Goal: Information Seeking & Learning: Learn about a topic

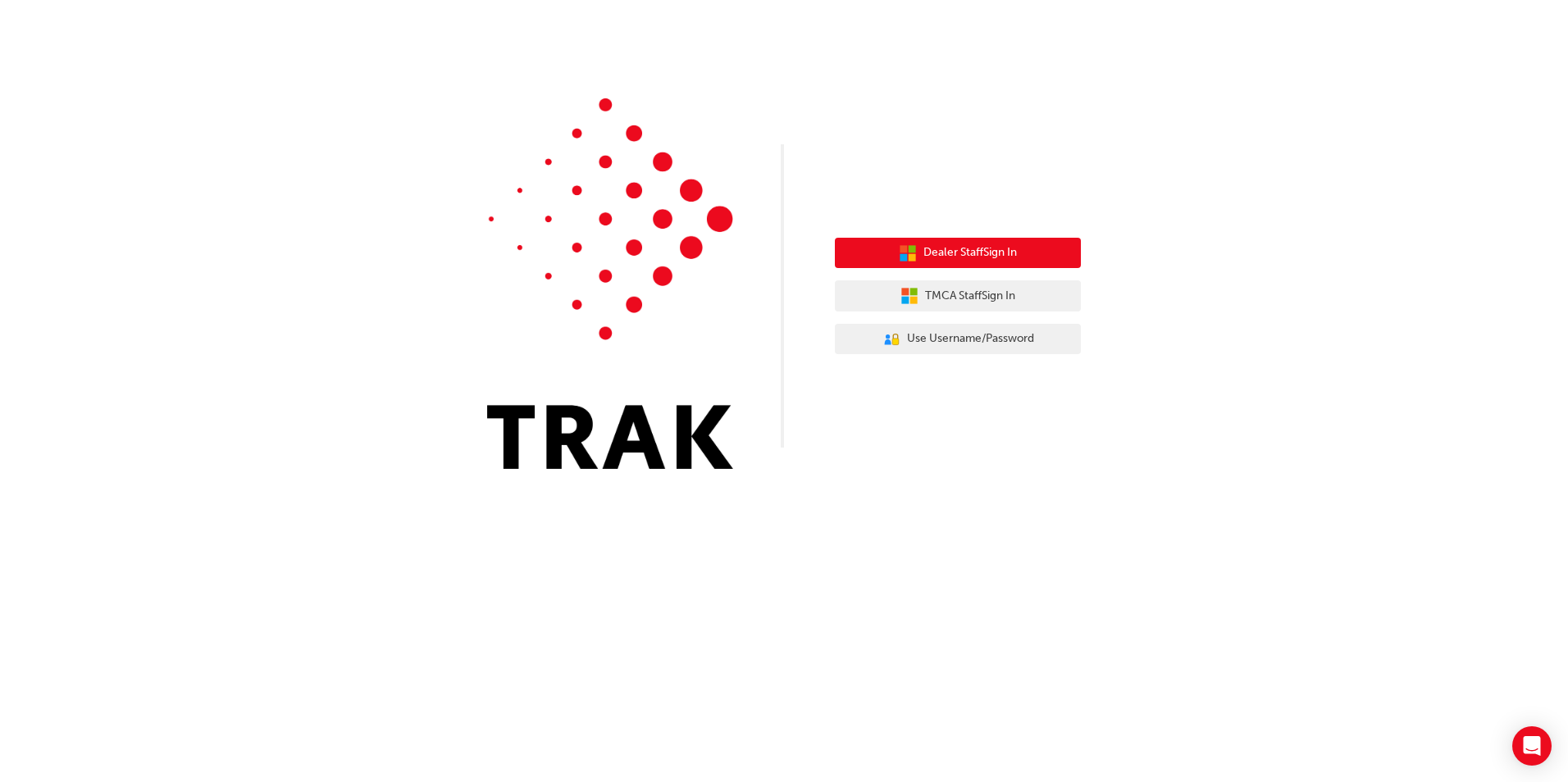
click at [1033, 252] on button "Dealer Staff Sign In" at bounding box center [957, 253] width 246 height 31
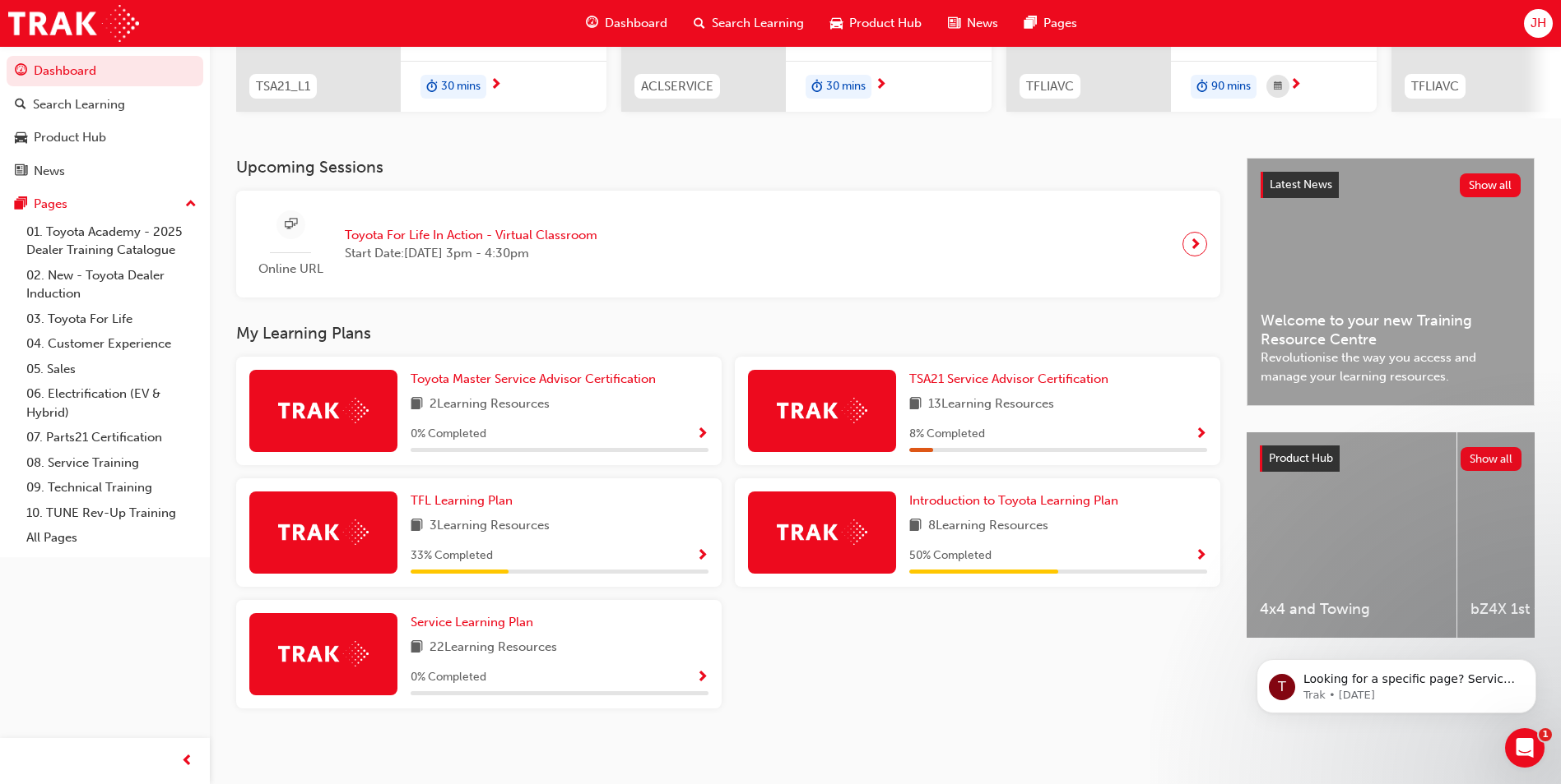
scroll to position [272, 0]
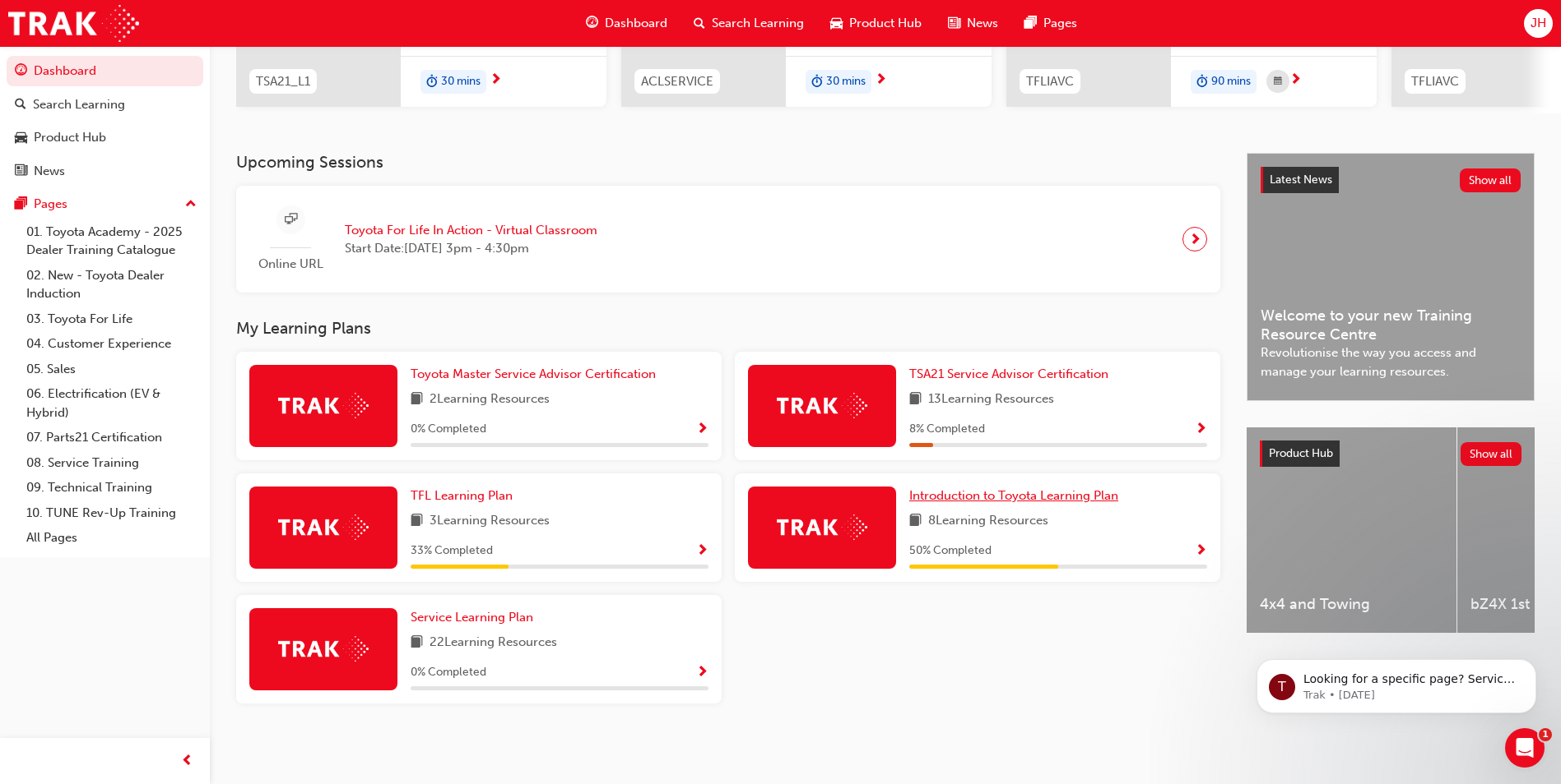
click at [992, 492] on span "Introduction to Toyota Learning Plan" at bounding box center [1013, 495] width 209 height 15
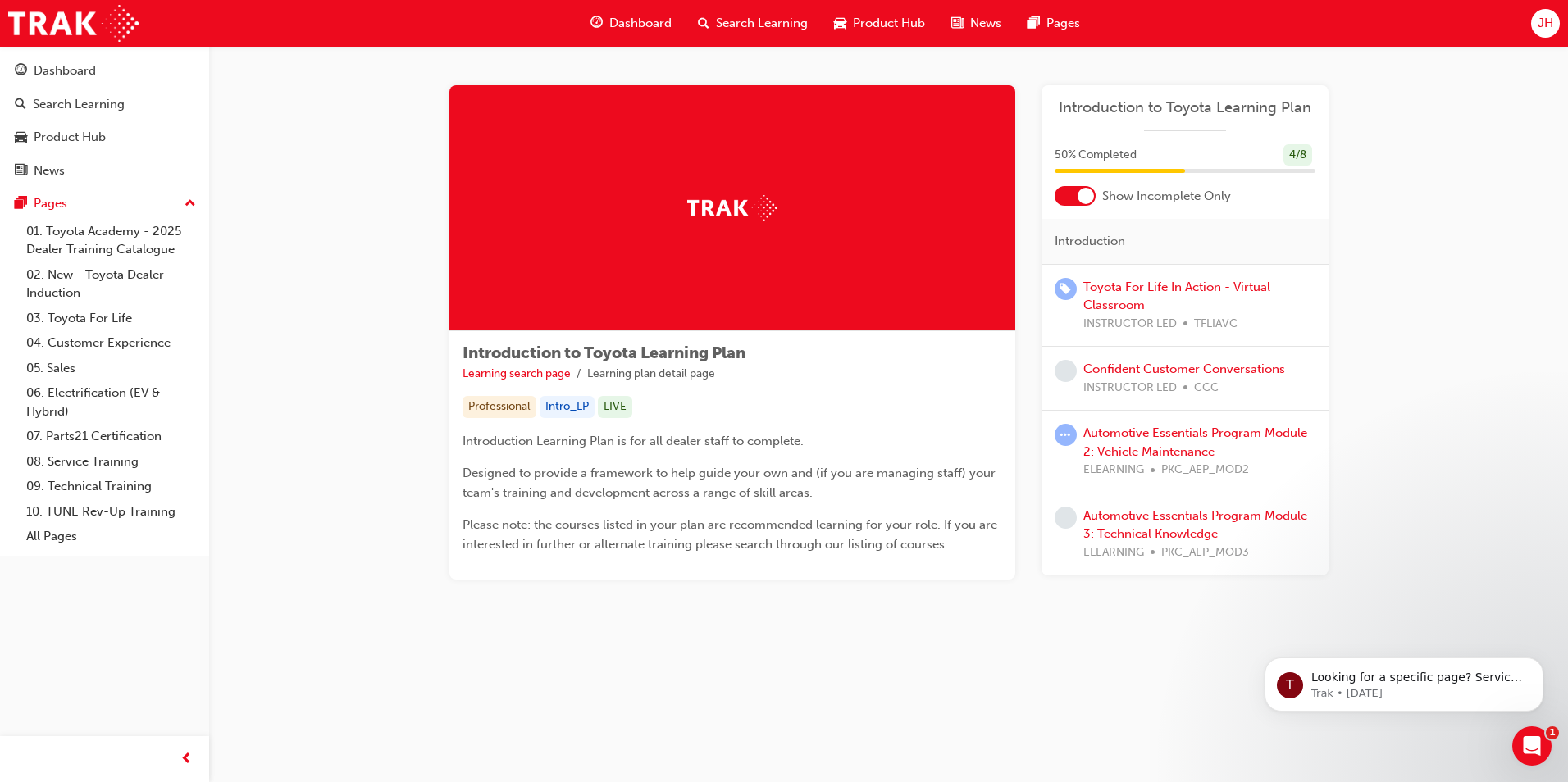
click at [1119, 442] on div "Automotive Essentials Program Module 2: Vehicle Maintenance ELEARNING PKC_AEP_M…" at bounding box center [1199, 452] width 232 height 55
click at [1154, 448] on link "Automotive Essentials Program Module 2: Vehicle Maintenance" at bounding box center [1195, 442] width 224 height 33
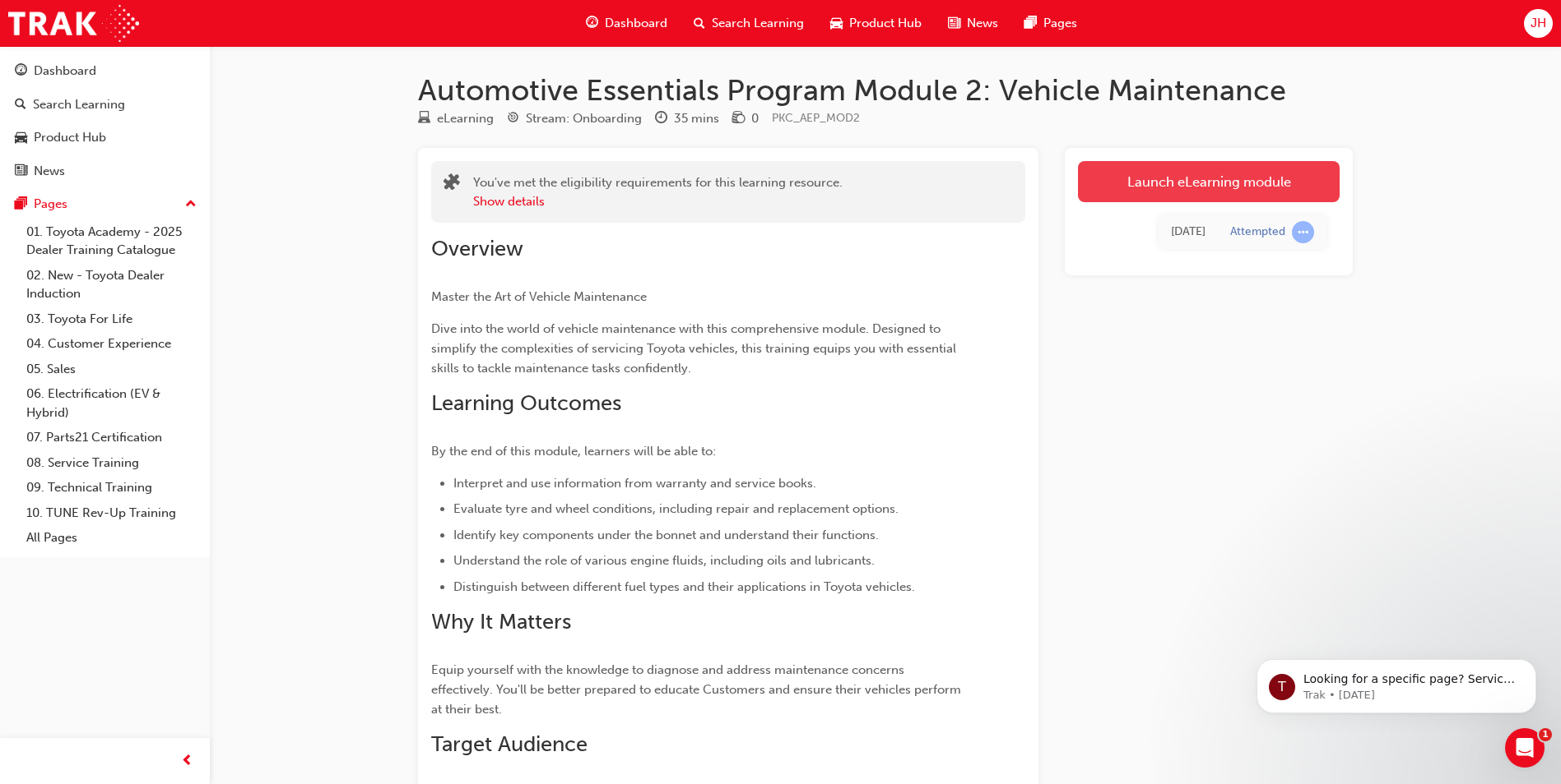
click at [1286, 189] on link "Launch eLearning module" at bounding box center [1208, 181] width 262 height 41
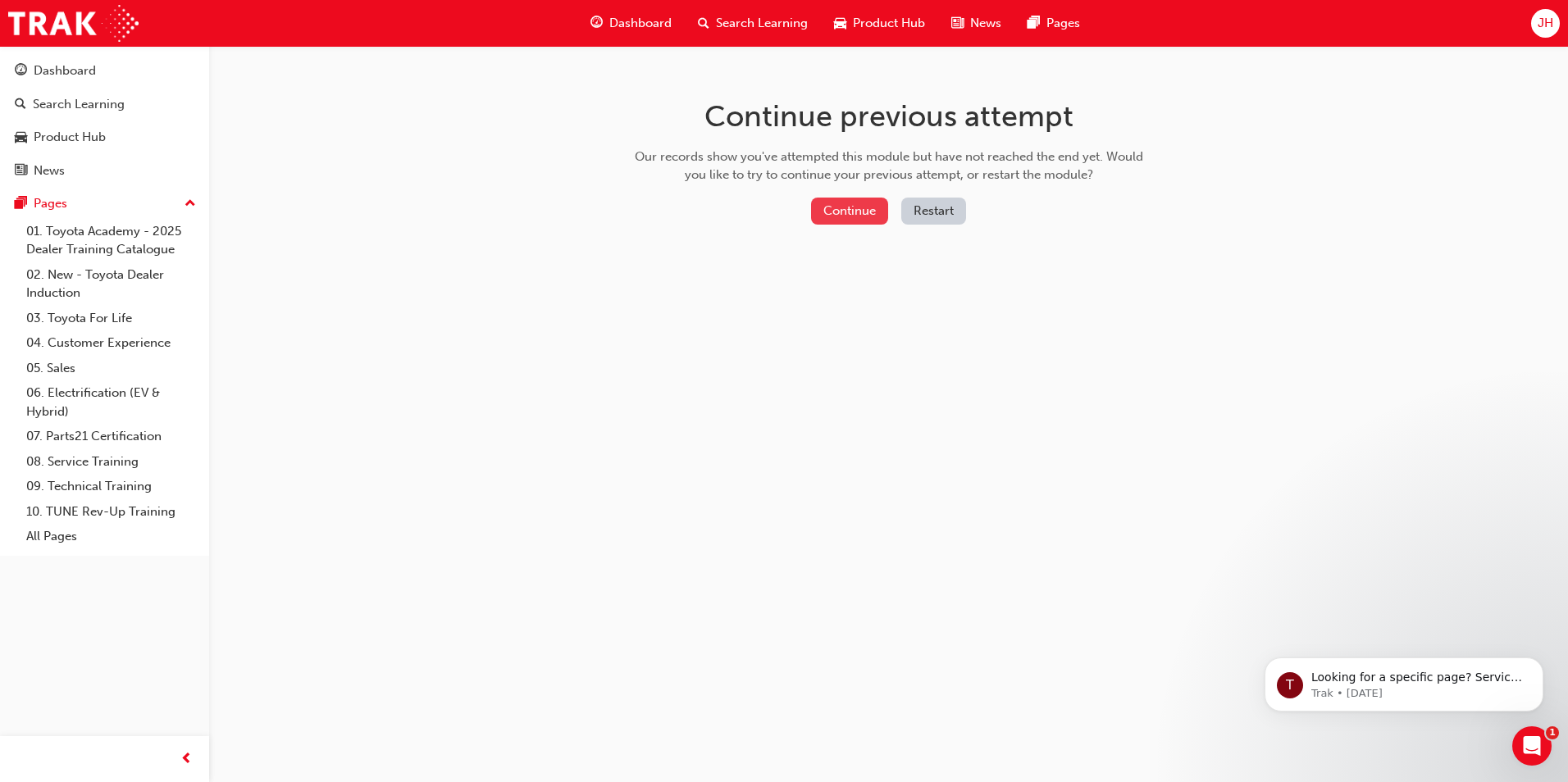
click at [842, 217] on button "Continue" at bounding box center [849, 211] width 77 height 27
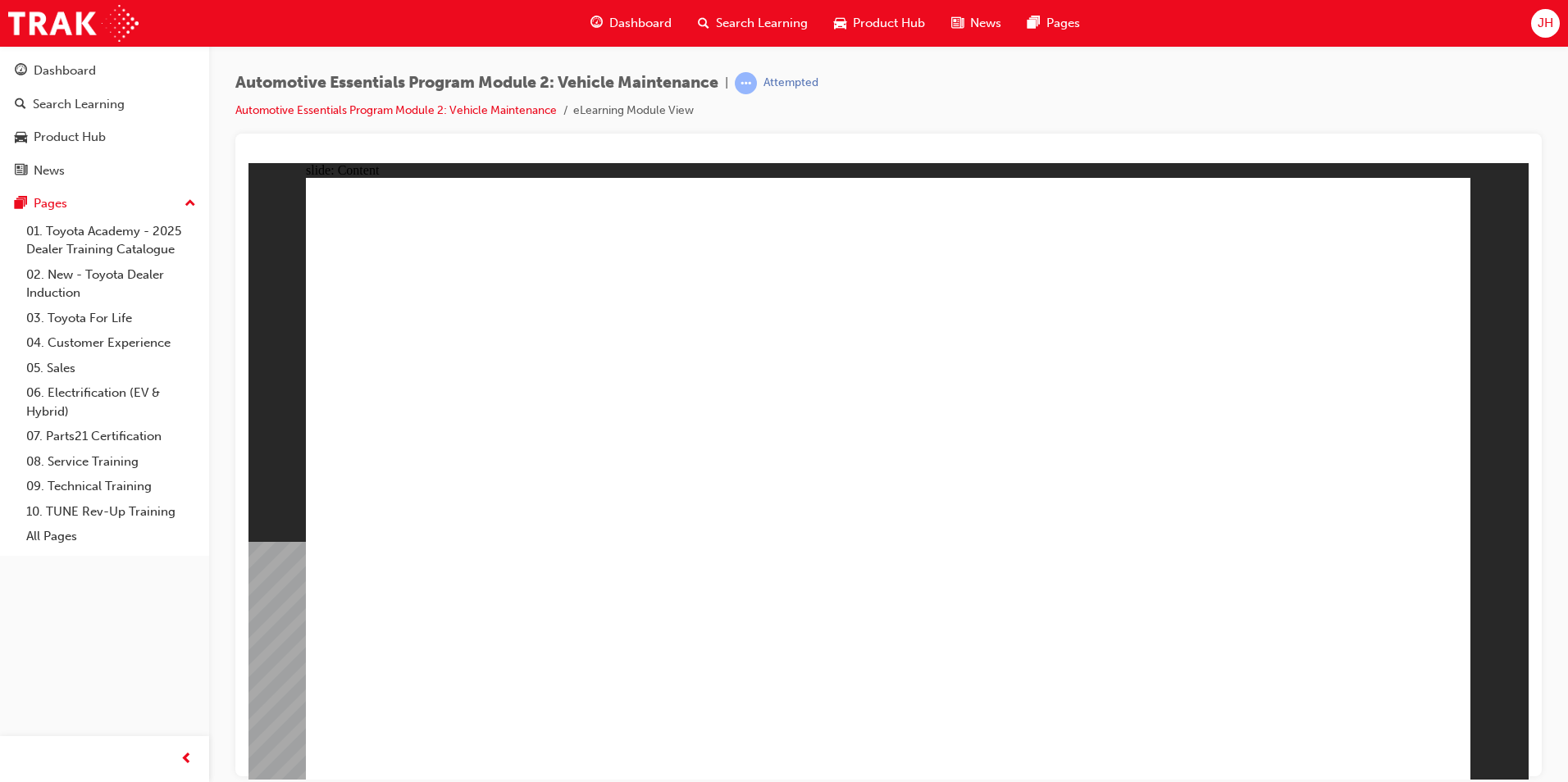
drag, startPoint x: 965, startPoint y: 508, endPoint x: 964, endPoint y: 516, distance: 8.1
